Goal: Transaction & Acquisition: Purchase product/service

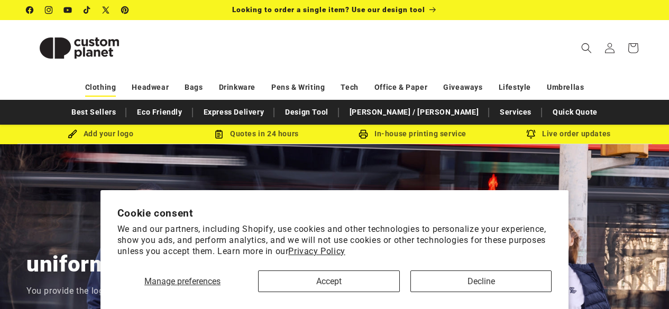
click at [103, 86] on link "Clothing" at bounding box center [100, 87] width 31 height 18
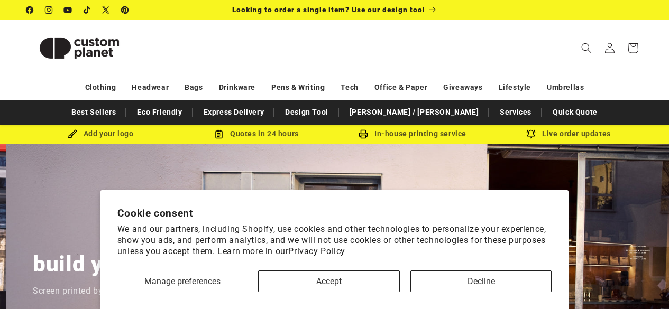
scroll to position [0, 669]
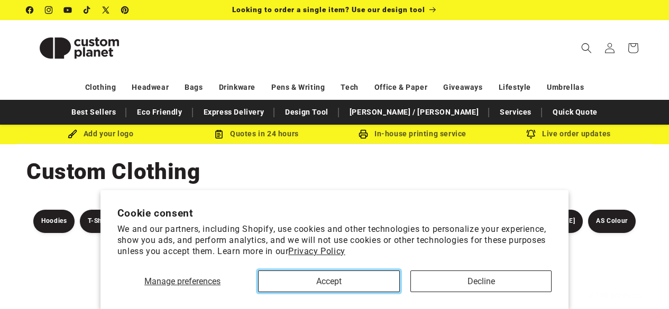
click at [263, 290] on button "Accept" at bounding box center [328, 282] width 141 height 22
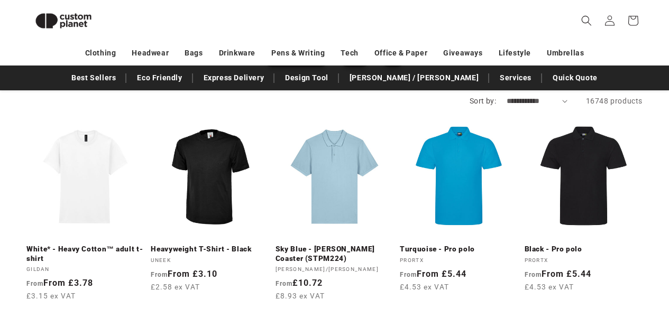
scroll to position [195, 0]
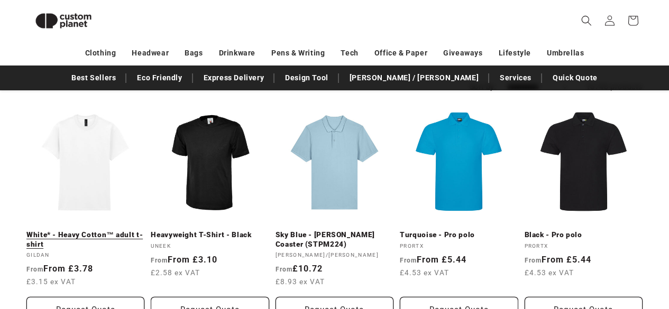
click at [72, 230] on link "White* - Heavy Cotton™ adult t-shirt" at bounding box center [85, 239] width 118 height 18
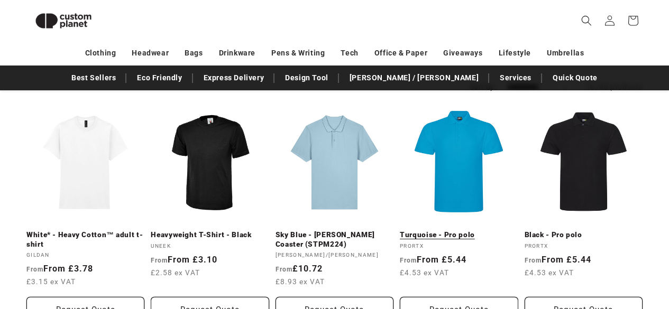
drag, startPoint x: 510, startPoint y: 171, endPoint x: 497, endPoint y: 164, distance: 14.7
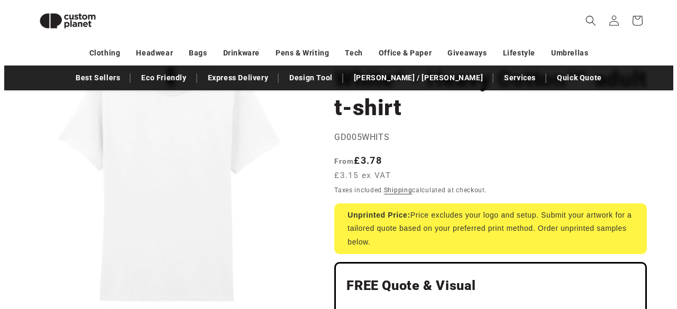
scroll to position [63, 0]
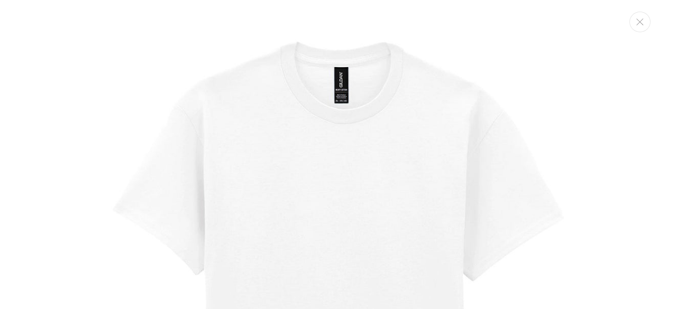
scroll to position [11, 0]
